Goal: Task Accomplishment & Management: Use online tool/utility

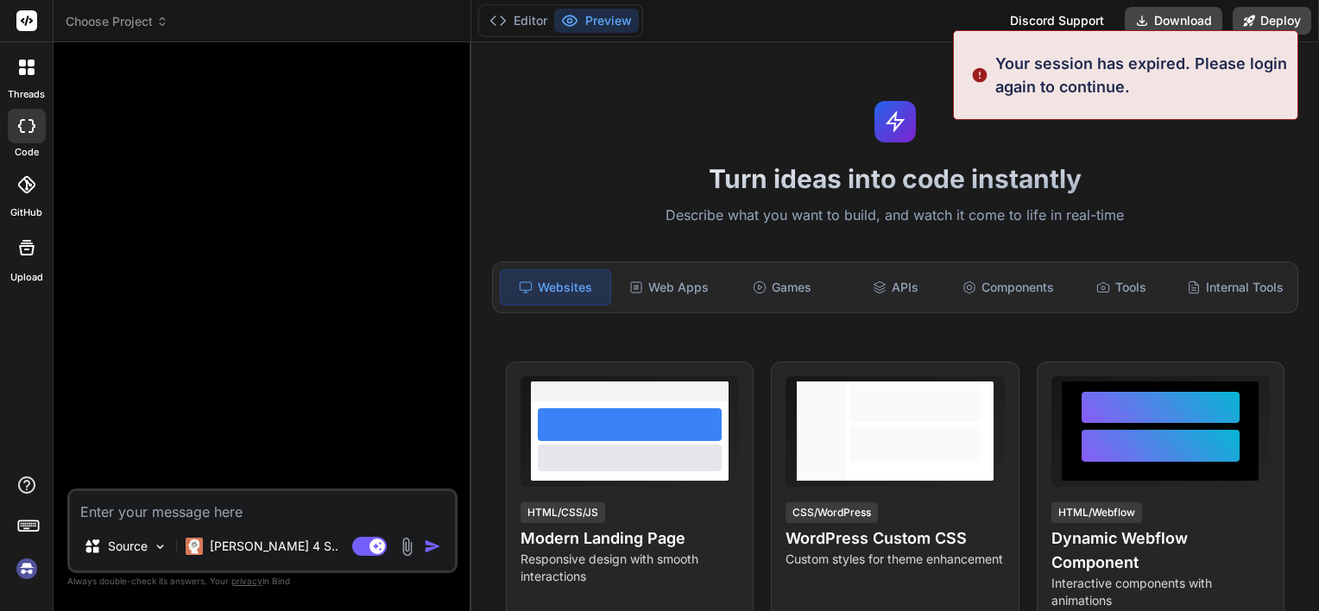
scroll to position [16, 0]
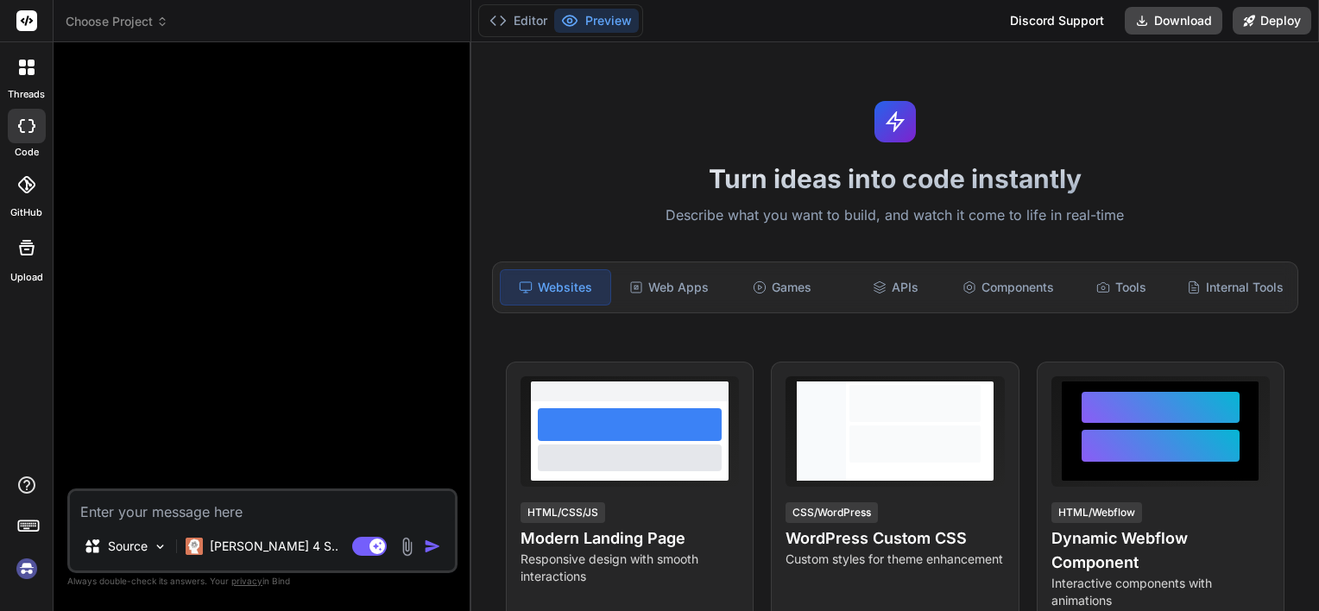
click at [24, 573] on img at bounding box center [26, 568] width 29 height 29
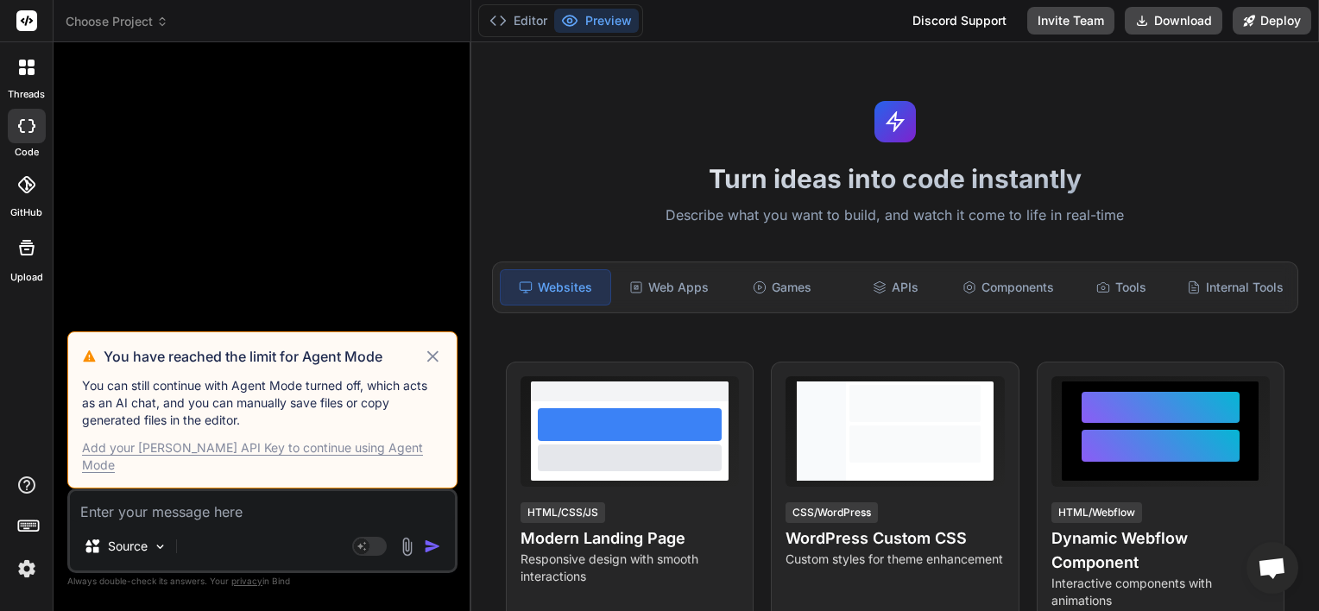
click at [157, 24] on icon at bounding box center [162, 22] width 12 height 12
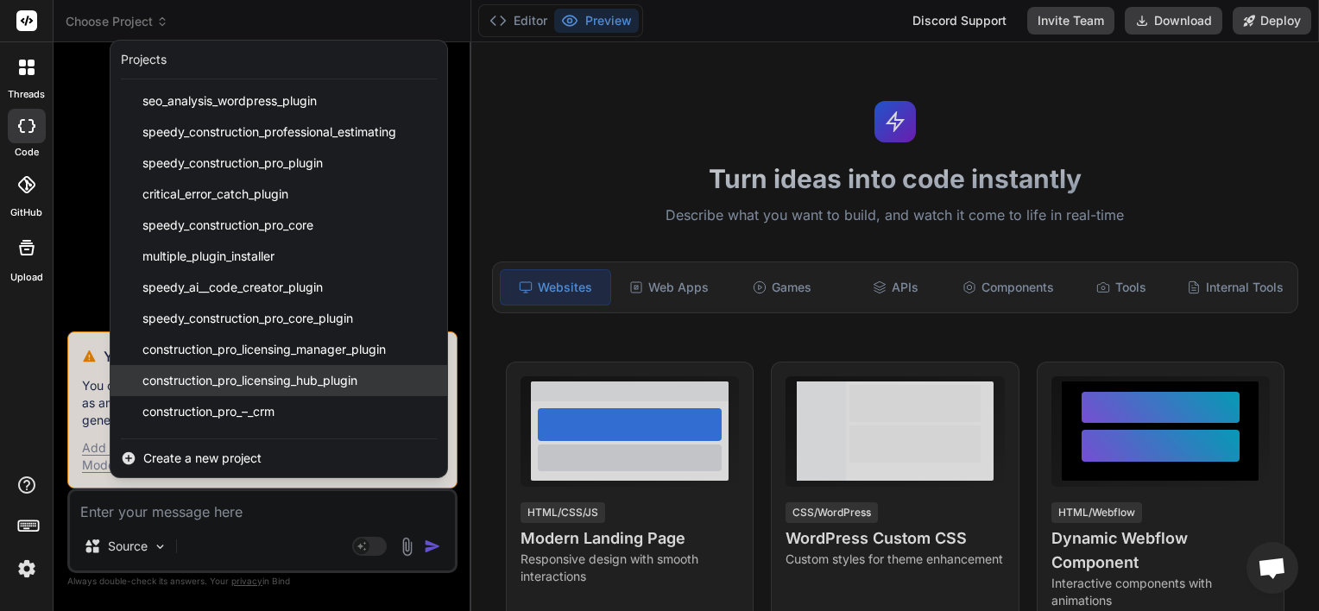
scroll to position [401, 0]
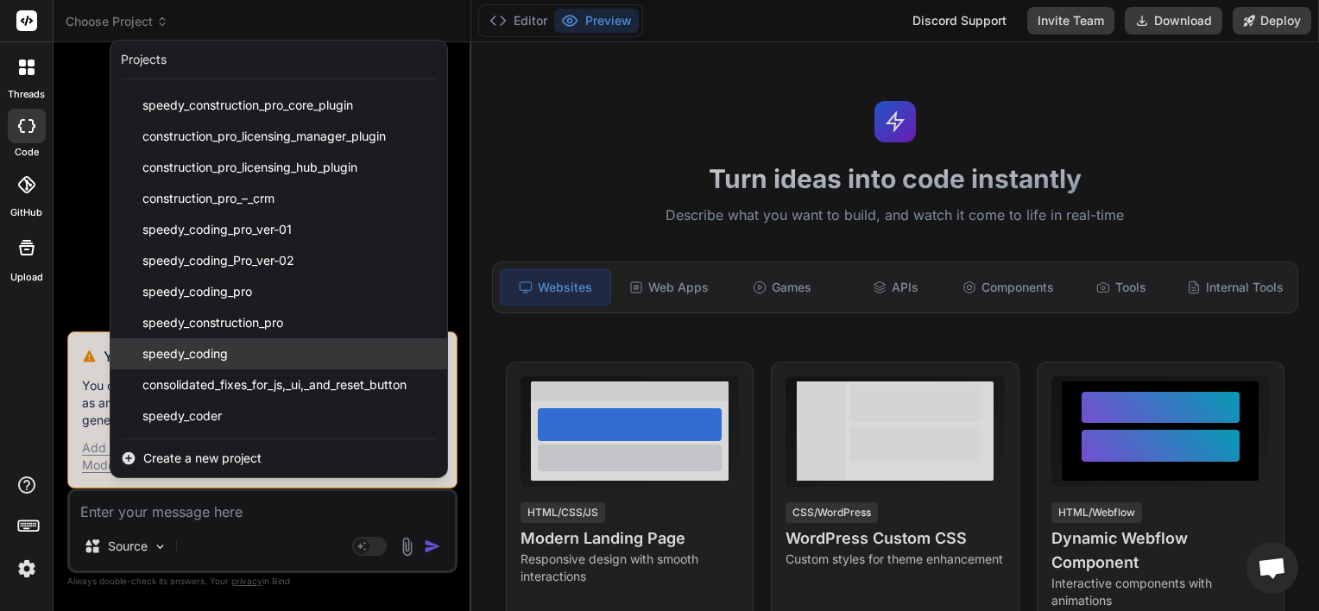
click at [212, 349] on span "speedy_coding" at bounding box center [184, 353] width 85 height 17
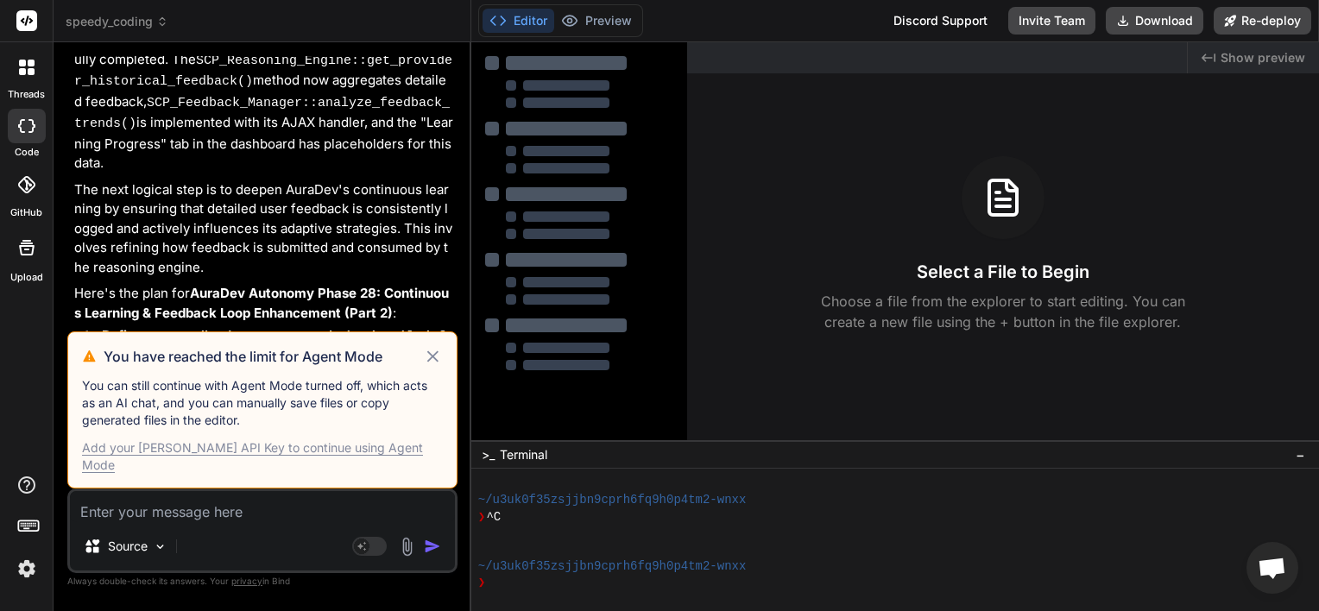
scroll to position [5274, 0]
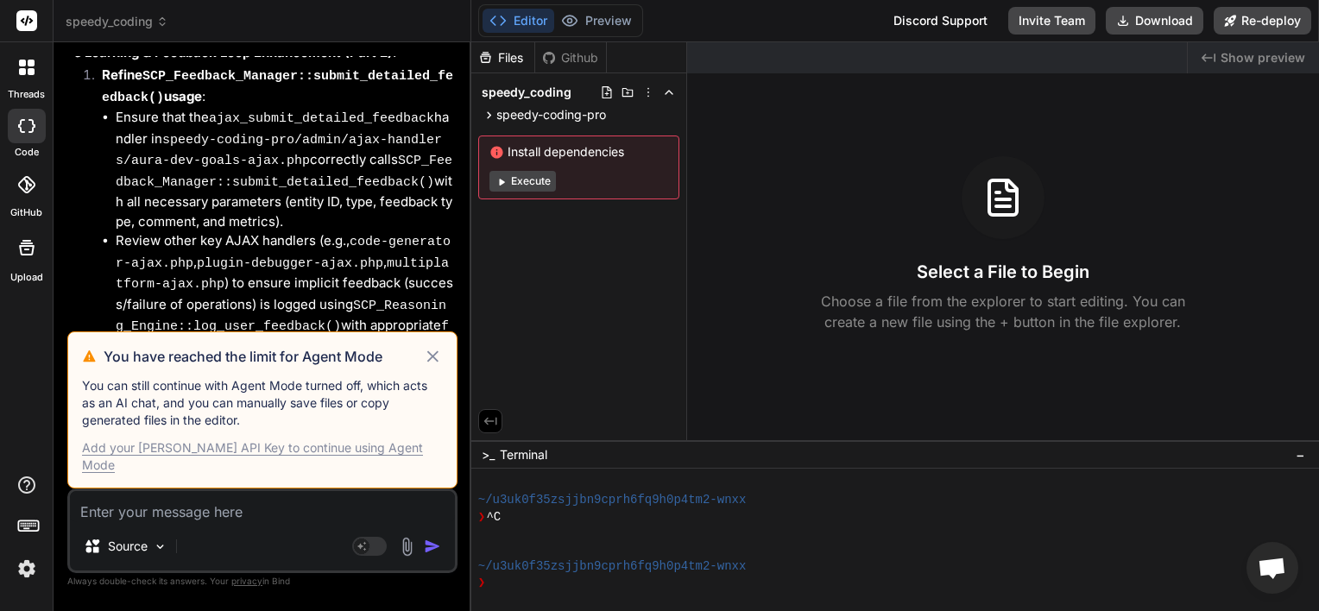
click at [439, 367] on icon at bounding box center [433, 356] width 20 height 21
type textarea "x"
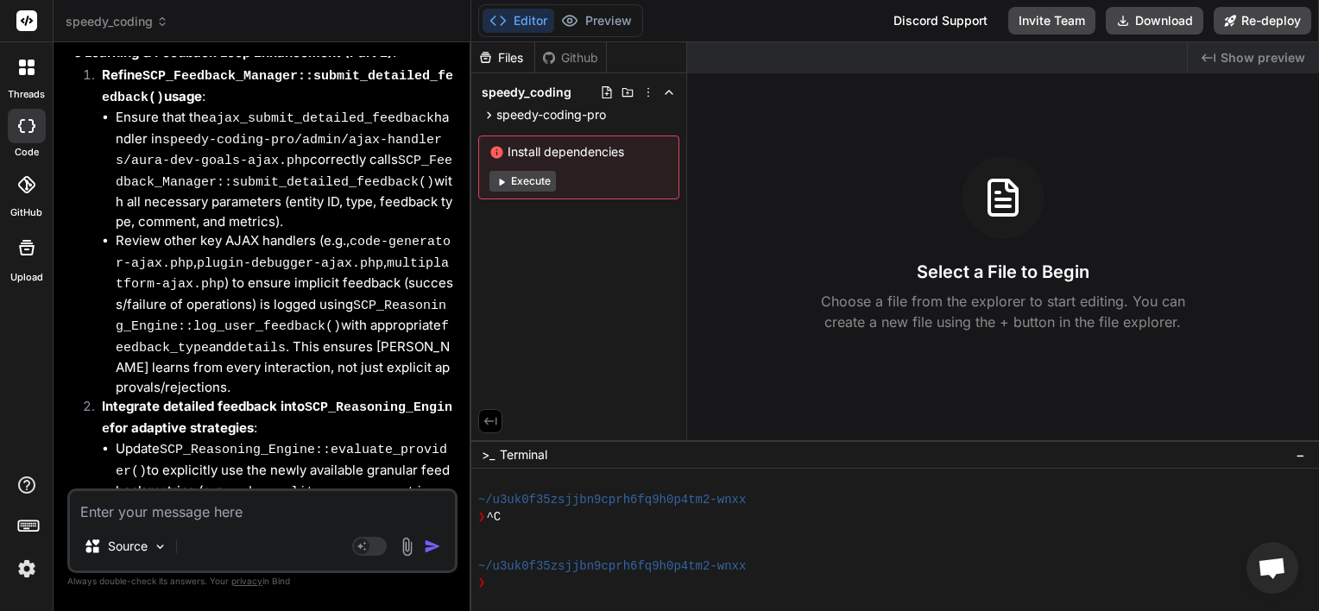
click at [197, 515] on textarea at bounding box center [262, 506] width 385 height 31
type textarea "n"
type textarea "x"
type textarea "ne"
type textarea "x"
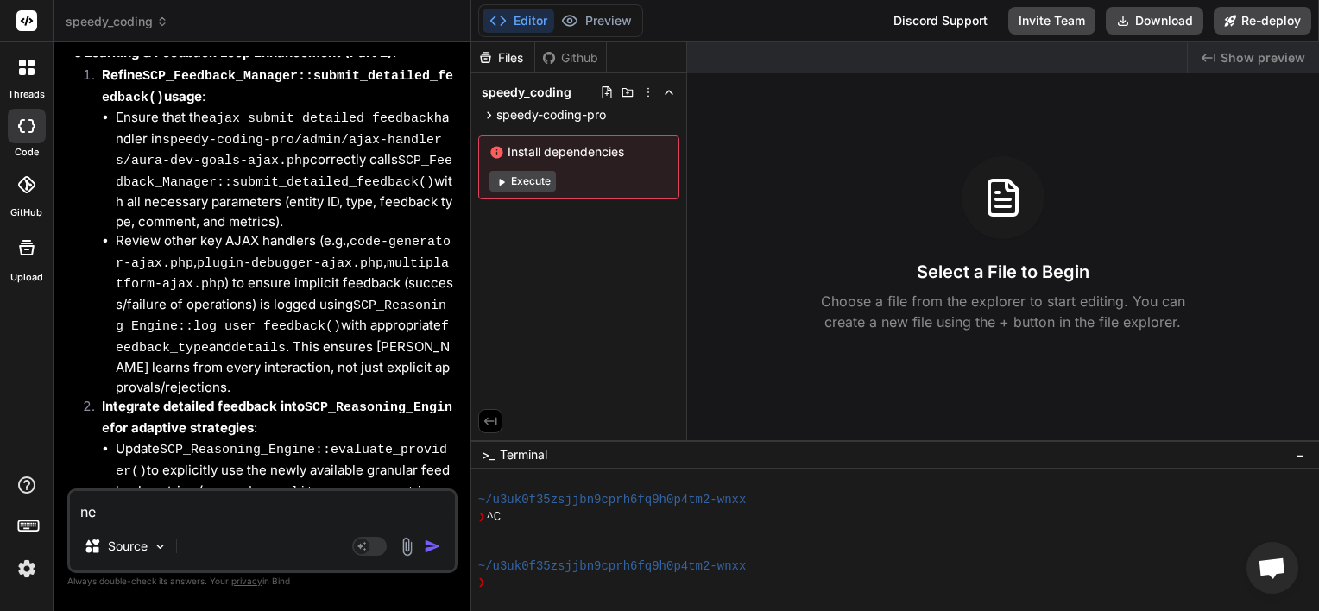
type textarea "nex"
type textarea "x"
type textarea "next"
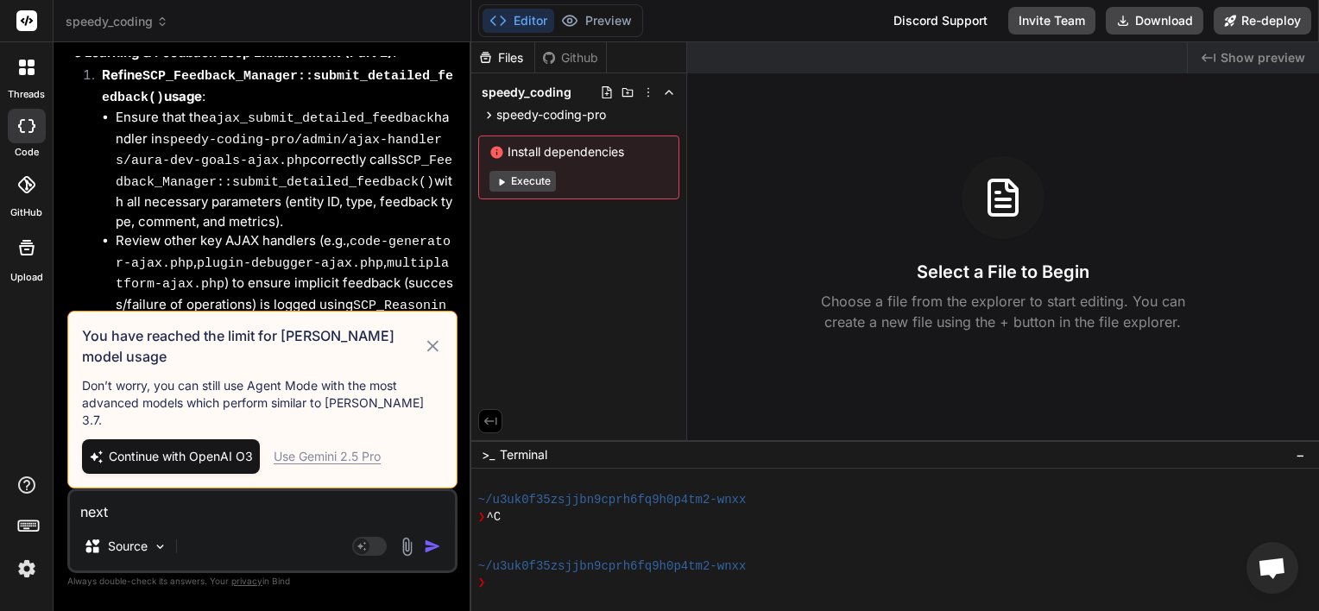
type textarea "x"
type textarea "next"
click at [191, 459] on span "Continue with OpenAI O3" at bounding box center [181, 456] width 144 height 17
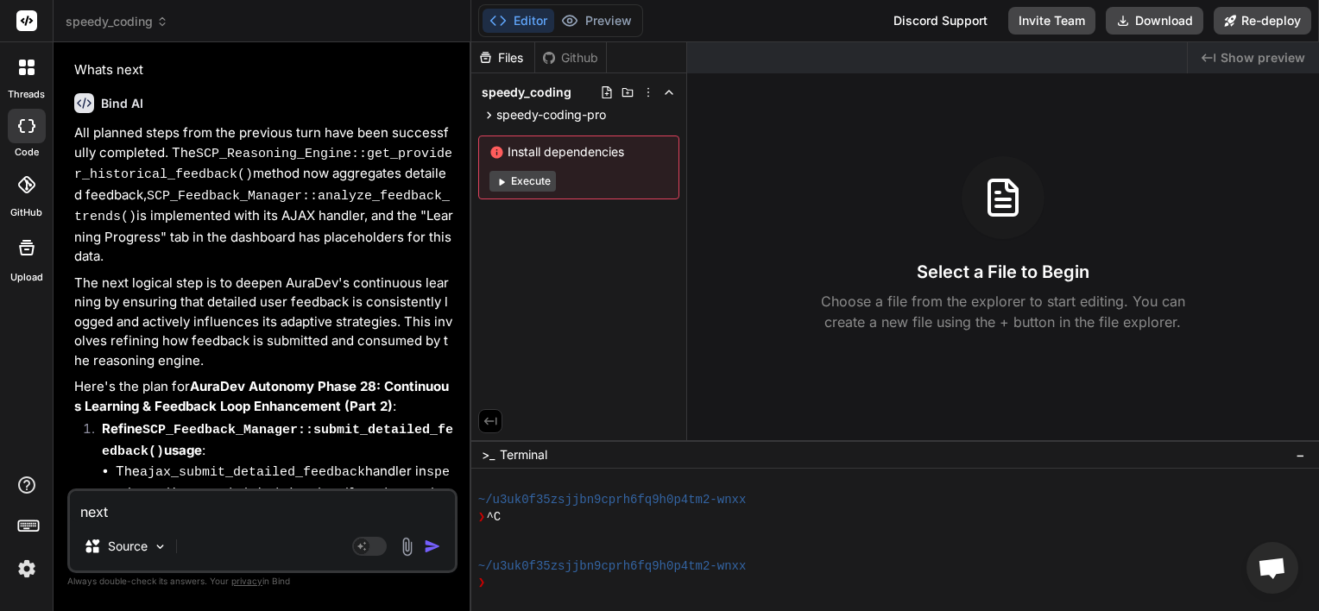
scroll to position [6804, 0]
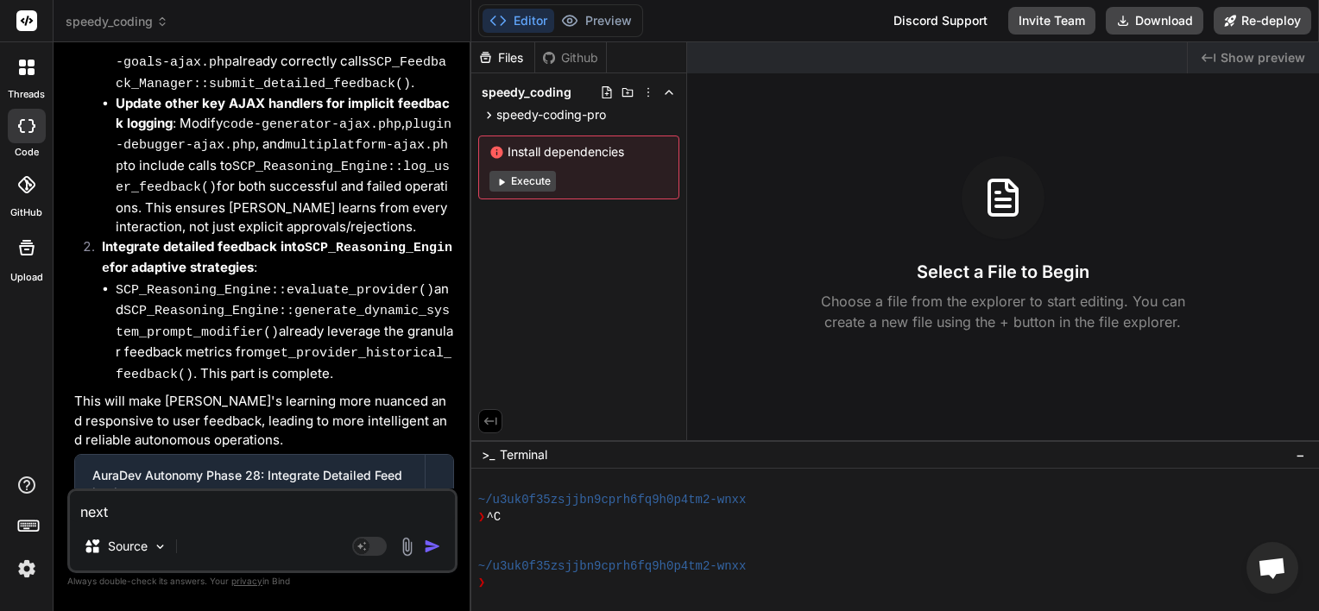
click at [180, 509] on textarea "next" at bounding box center [262, 506] width 385 height 31
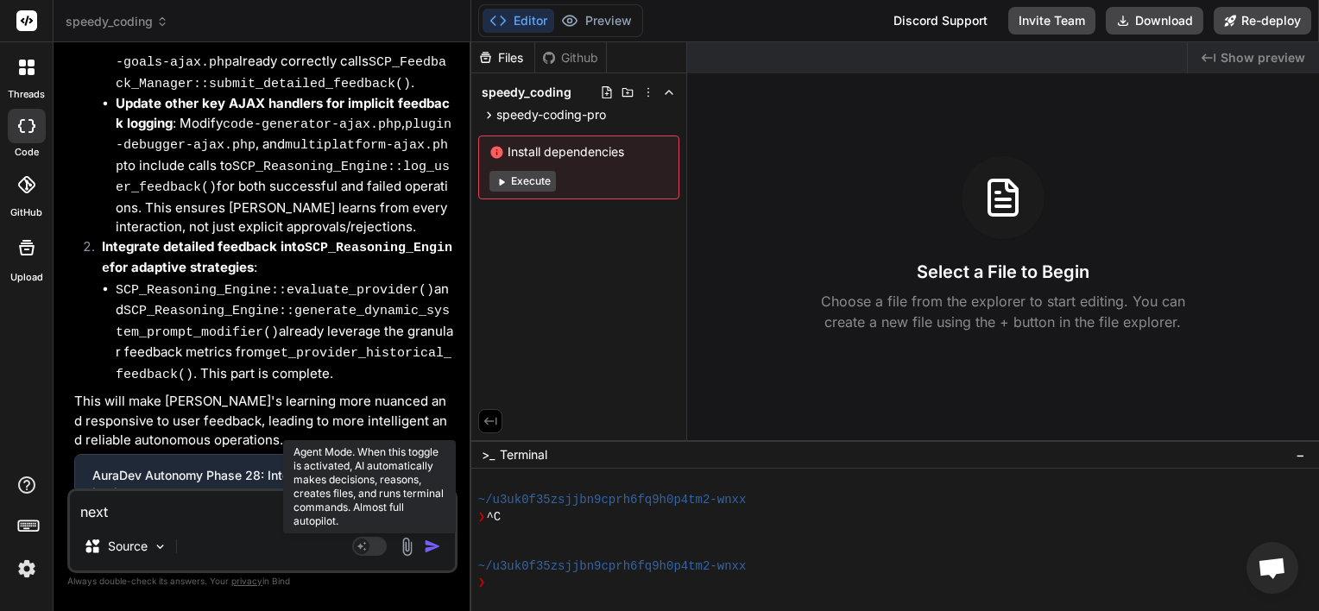
click at [382, 550] on rect at bounding box center [369, 546] width 35 height 19
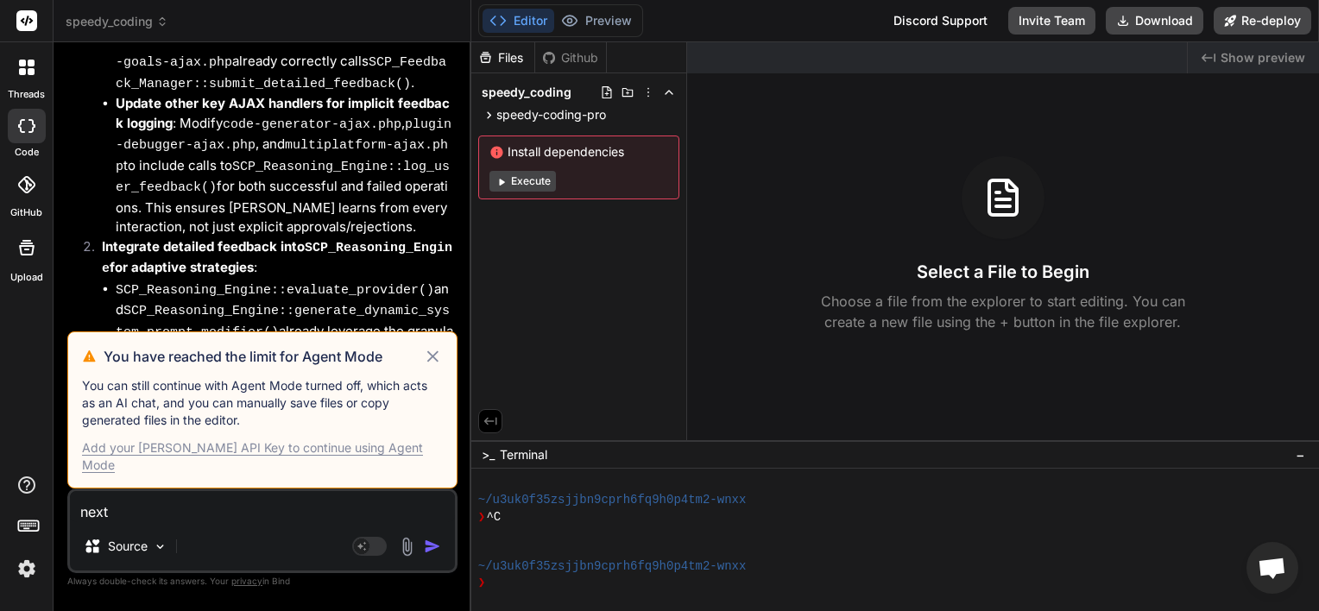
click at [434, 367] on icon at bounding box center [433, 356] width 20 height 21
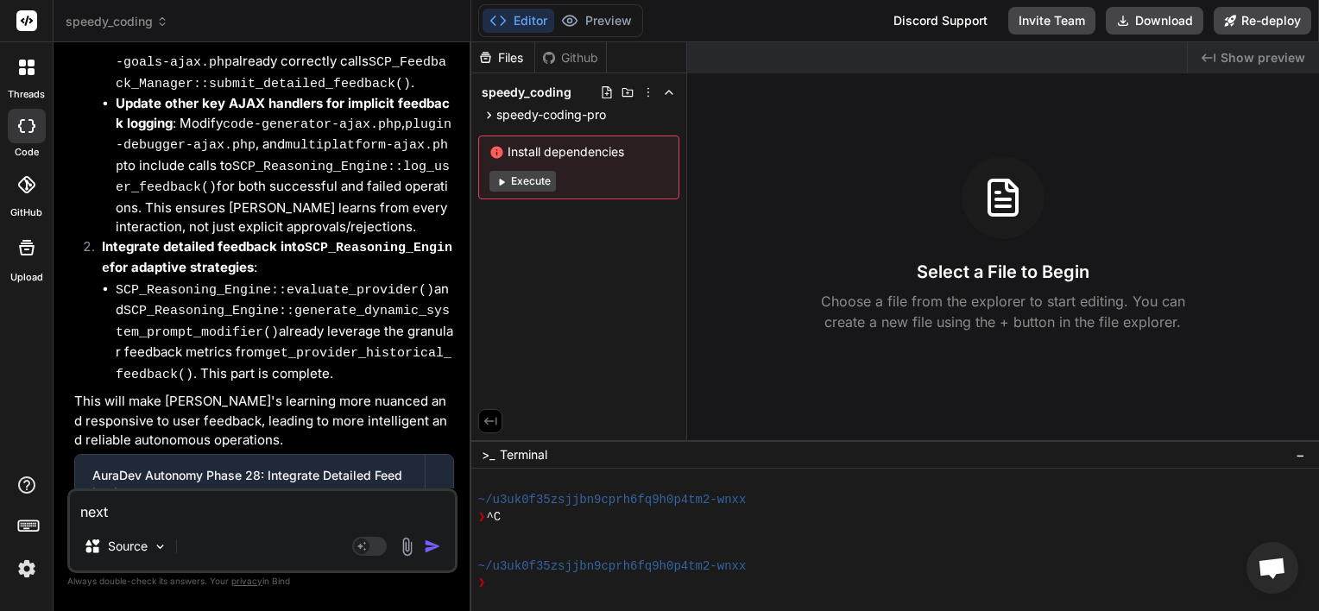
click at [428, 547] on img "button" at bounding box center [432, 546] width 17 height 17
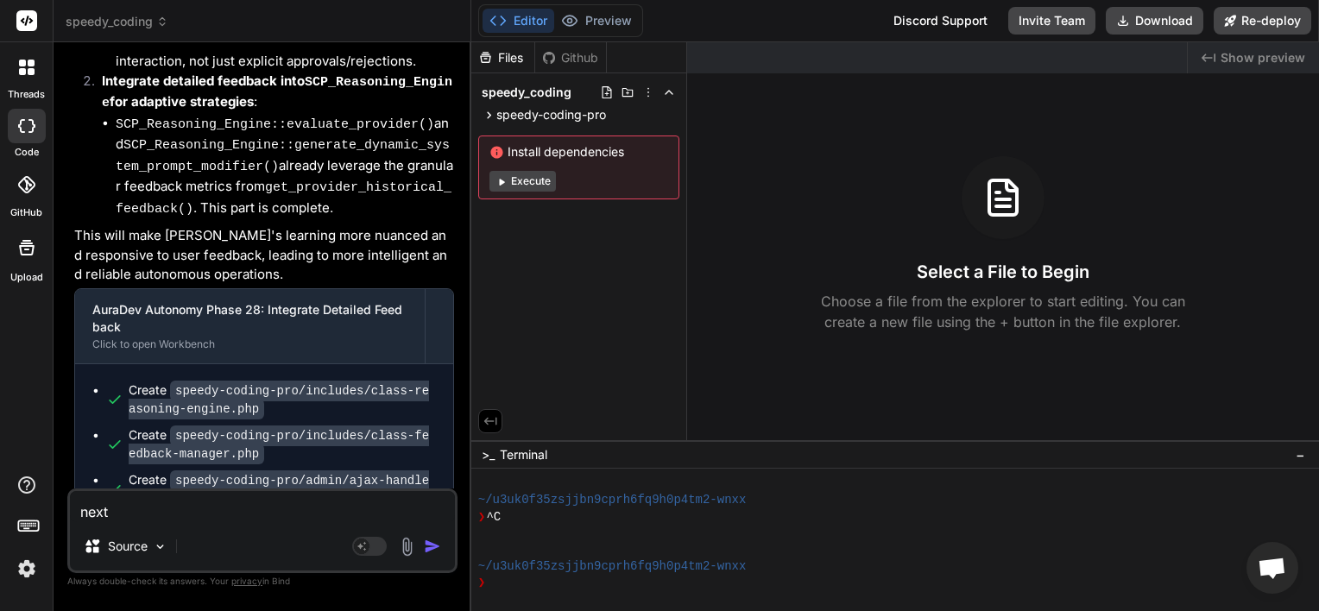
scroll to position [6983, 0]
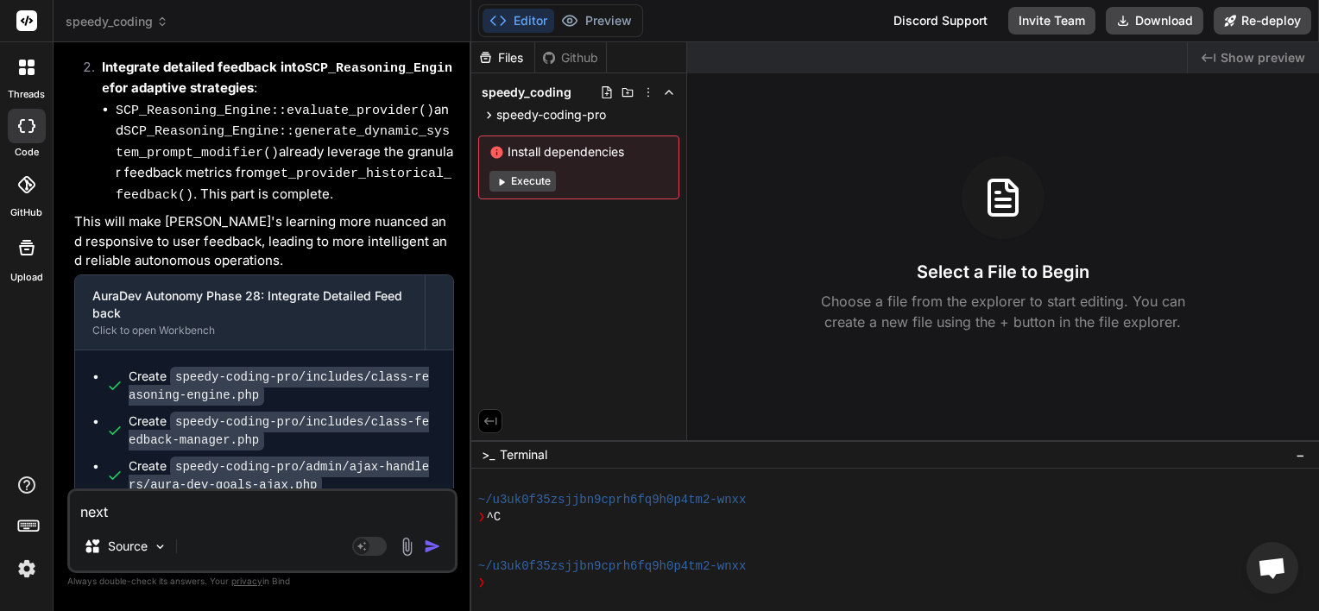
type textarea "x"
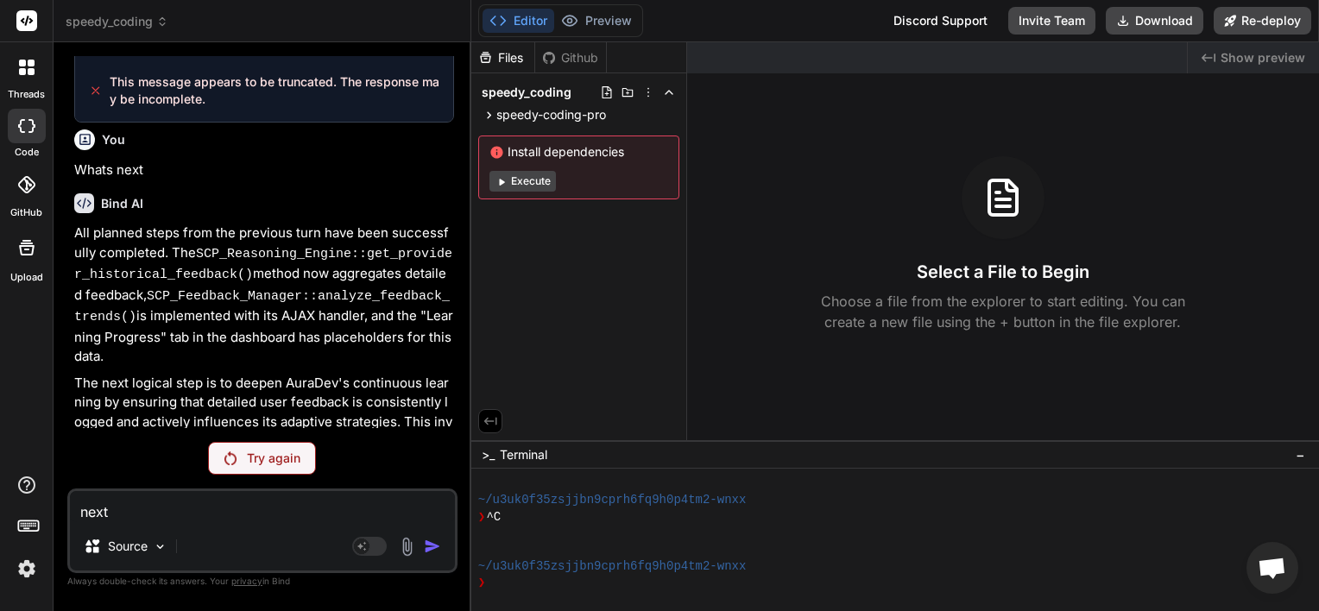
scroll to position [6079, 0]
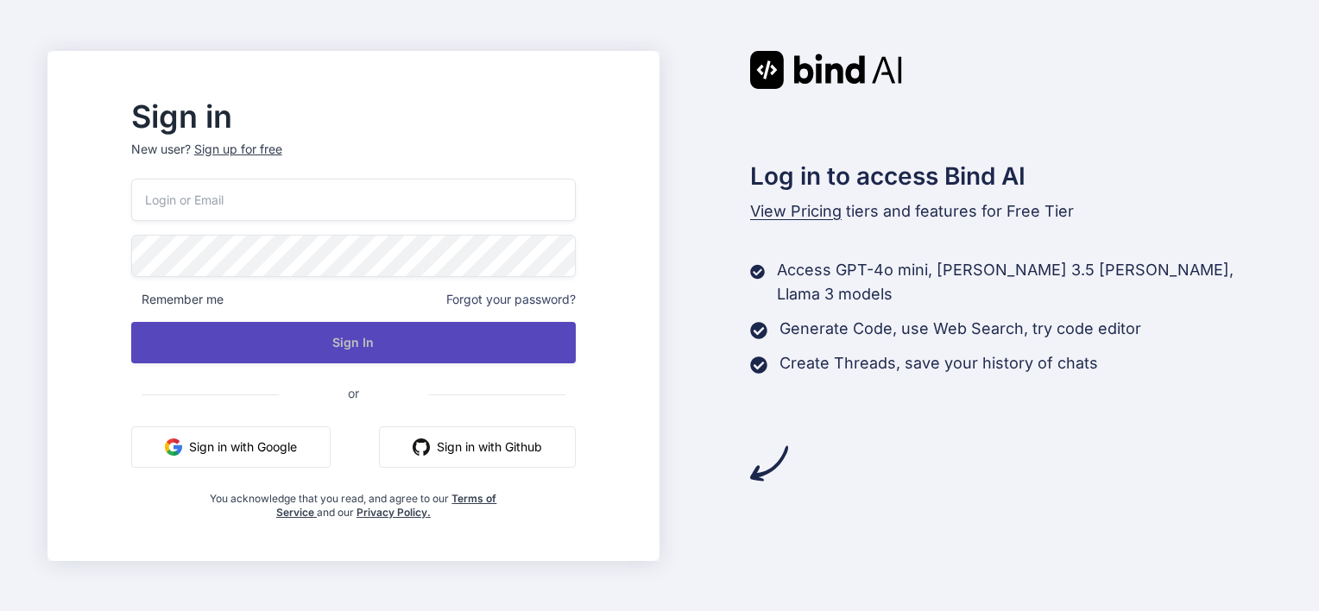
type input "schedule@speedysystems.com.au"
click at [400, 342] on button "Sign In" at bounding box center [353, 342] width 445 height 41
click at [395, 338] on button "Sign In" at bounding box center [353, 342] width 445 height 41
